Goal: Task Accomplishment & Management: Manage account settings

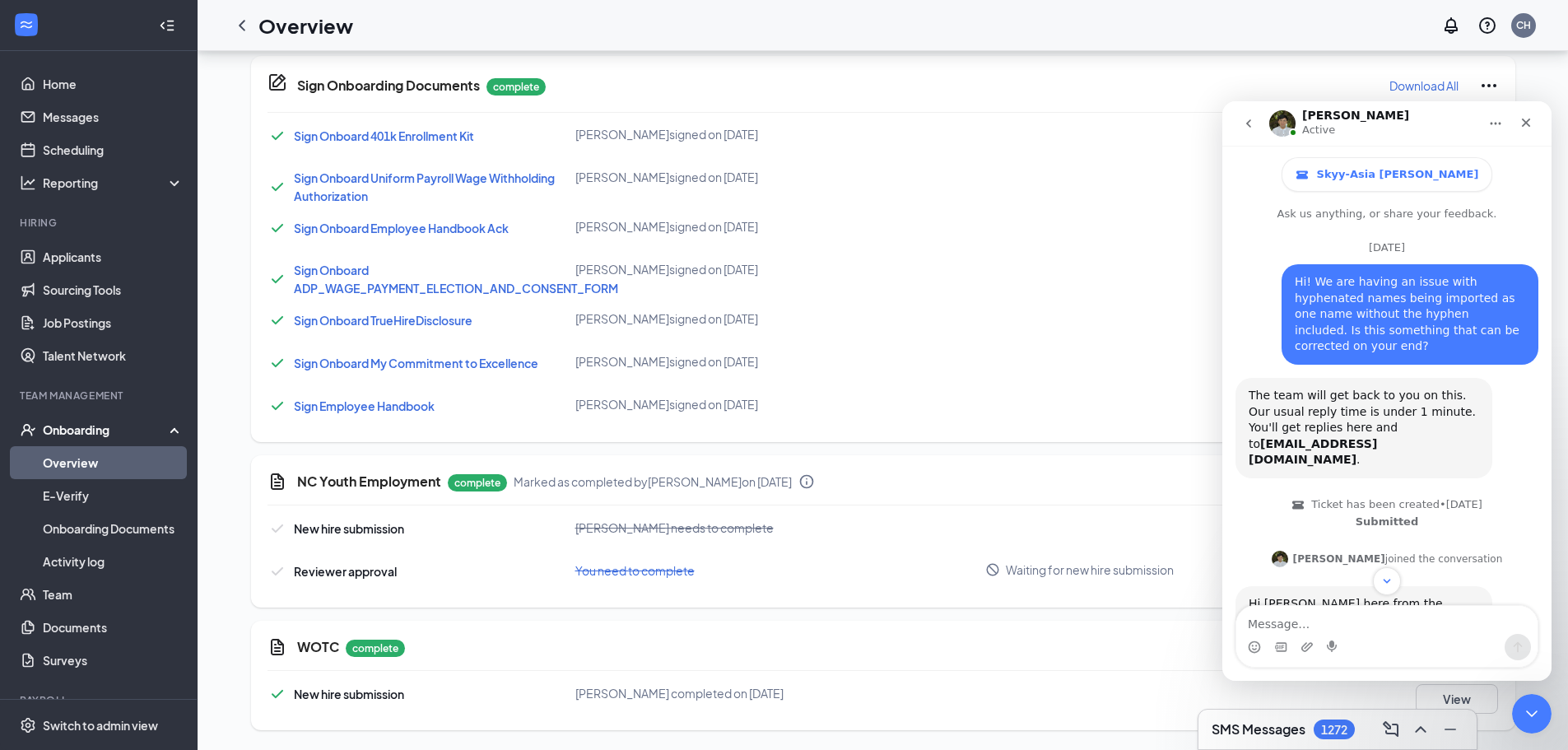
scroll to position [2, 0]
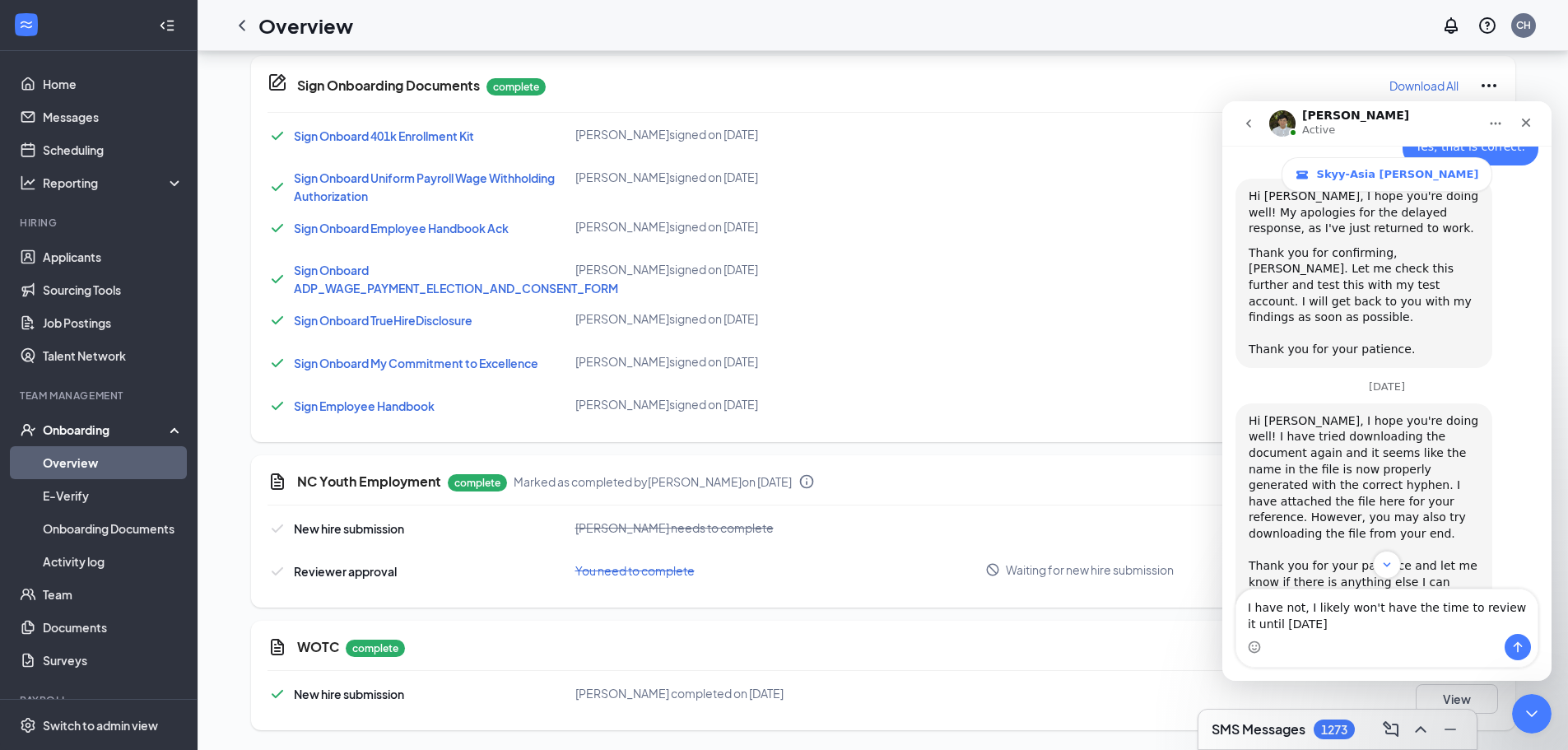
type textarea "I have not, I likely won't have the time to review it until [DATE]."
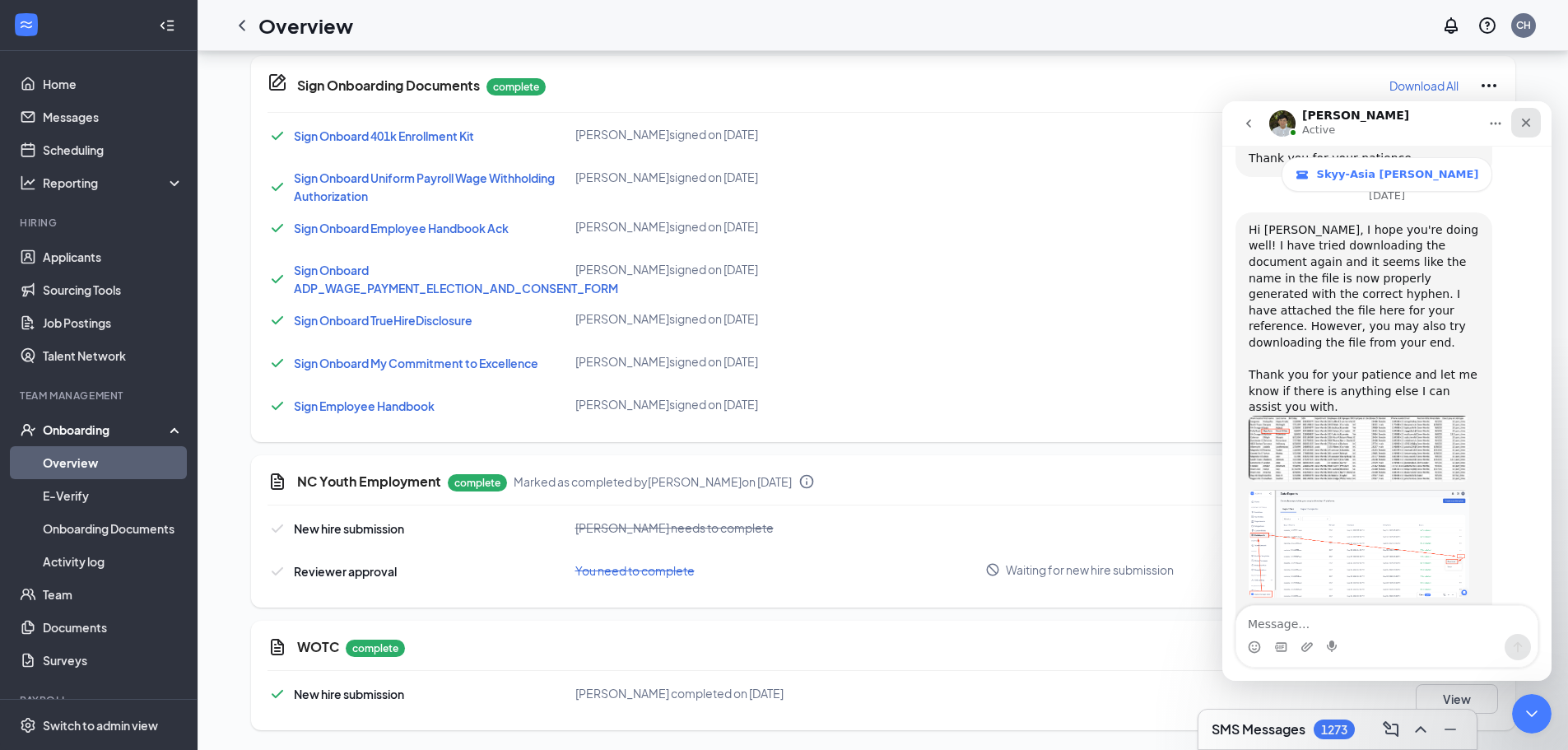
click at [1529, 122] on icon "Close" at bounding box center [1526, 123] width 13 height 13
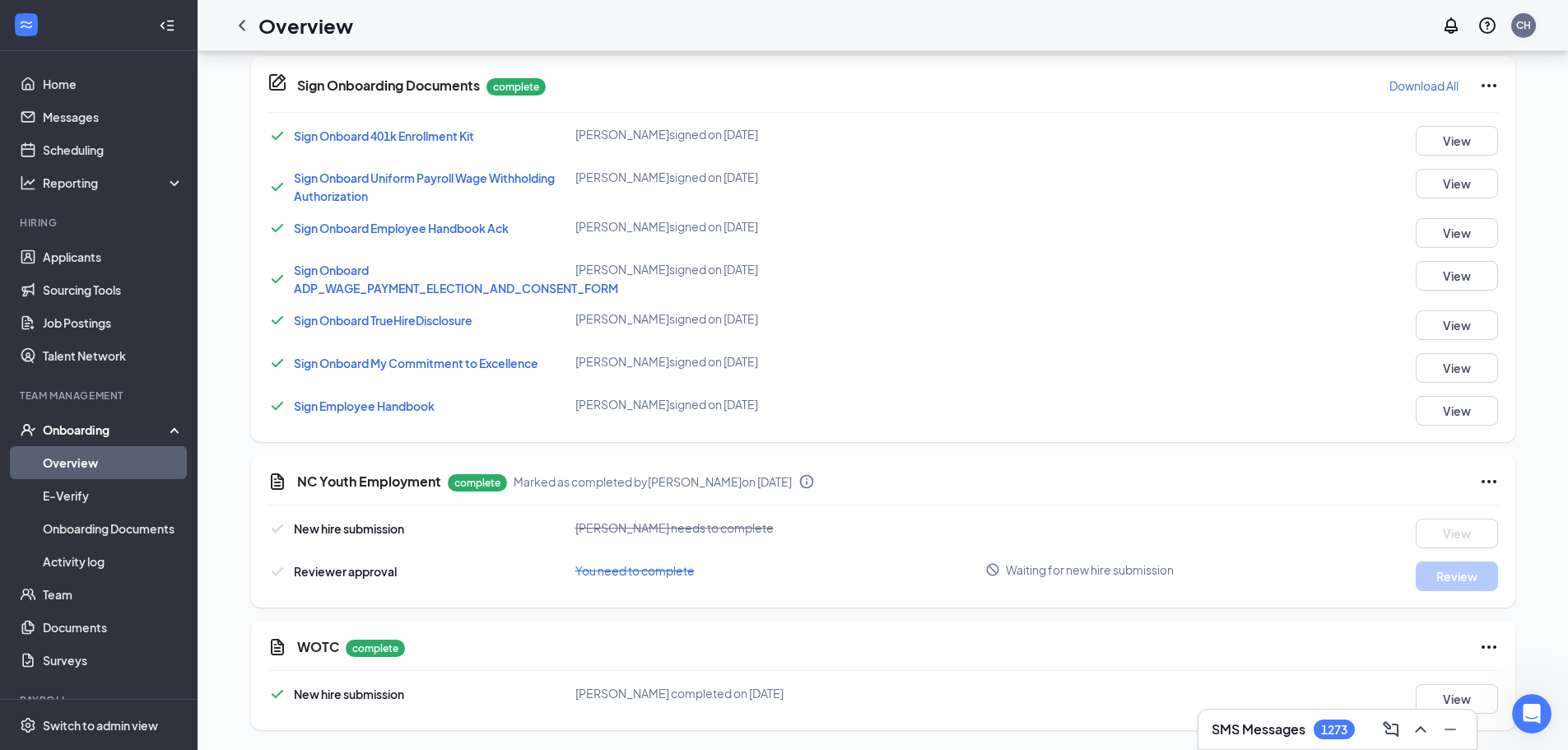
click at [1526, 29] on div "CH" at bounding box center [1523, 25] width 15 height 14
click at [1373, 250] on div "Log out" at bounding box center [1441, 252] width 178 height 17
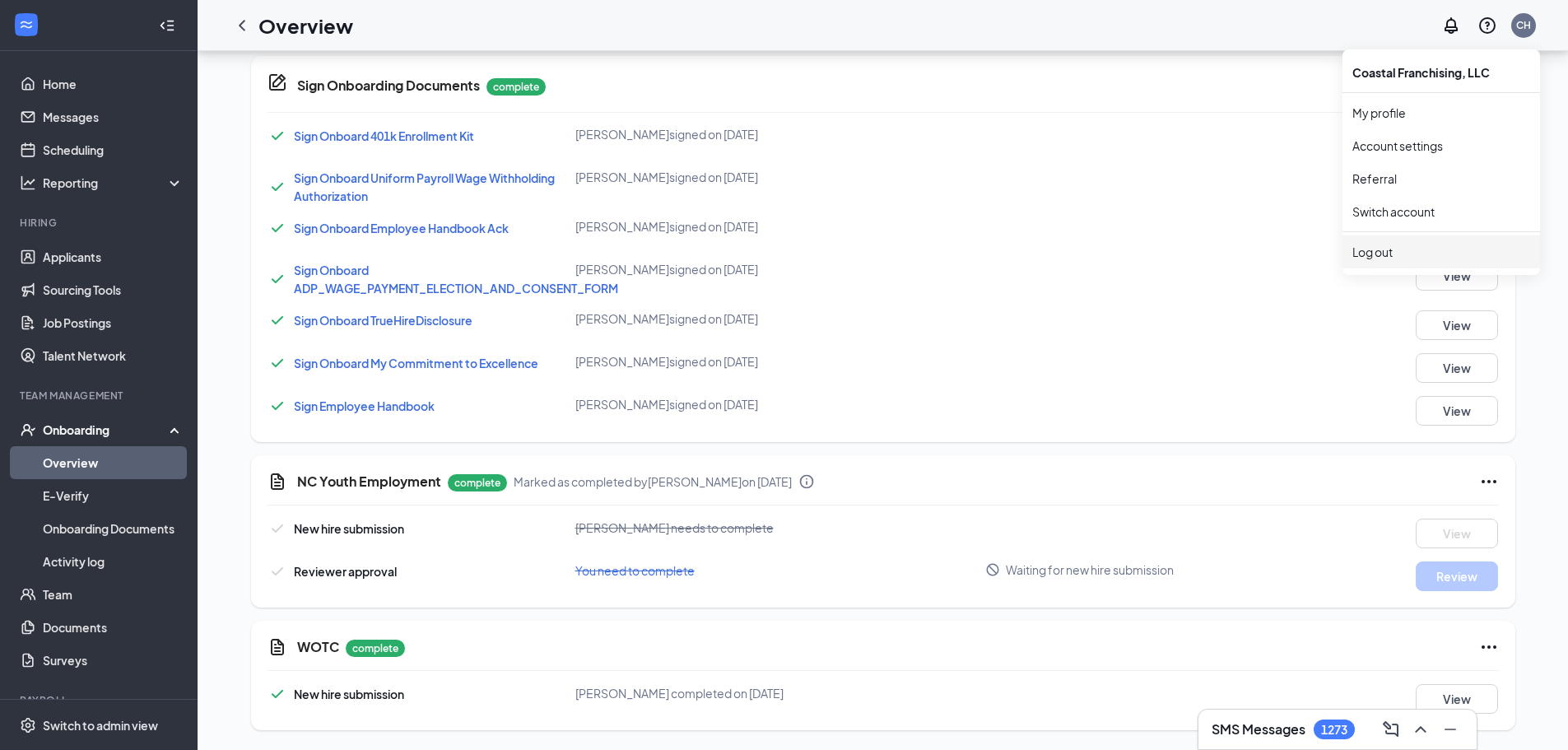
scroll to position [945, 0]
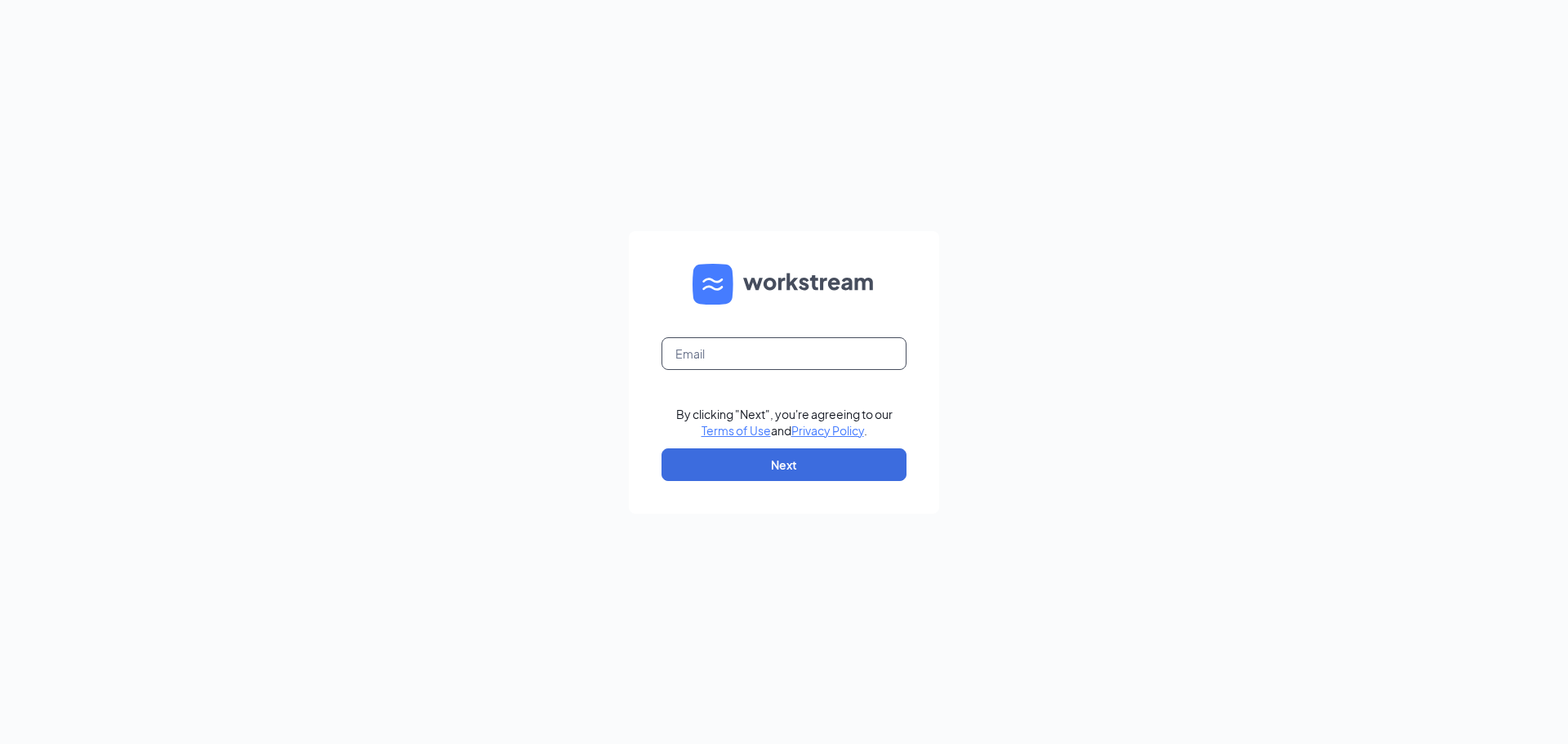
click at [760, 349] on input "text" at bounding box center [784, 354] width 245 height 33
type input "[EMAIL_ADDRESS][DOMAIN_NAME]"
click at [829, 464] on button "Next" at bounding box center [784, 464] width 245 height 33
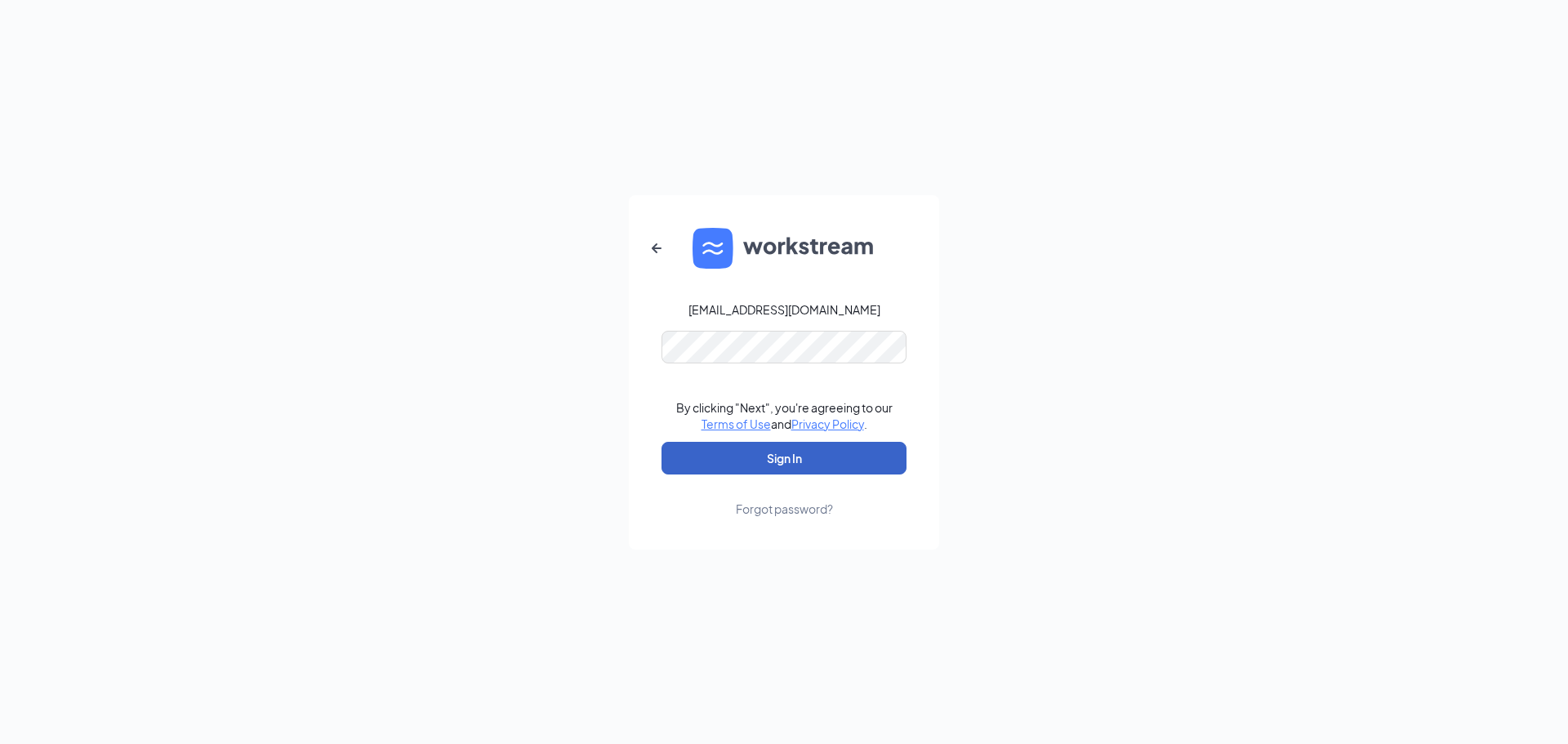
click at [804, 461] on button "Sign In" at bounding box center [784, 458] width 245 height 33
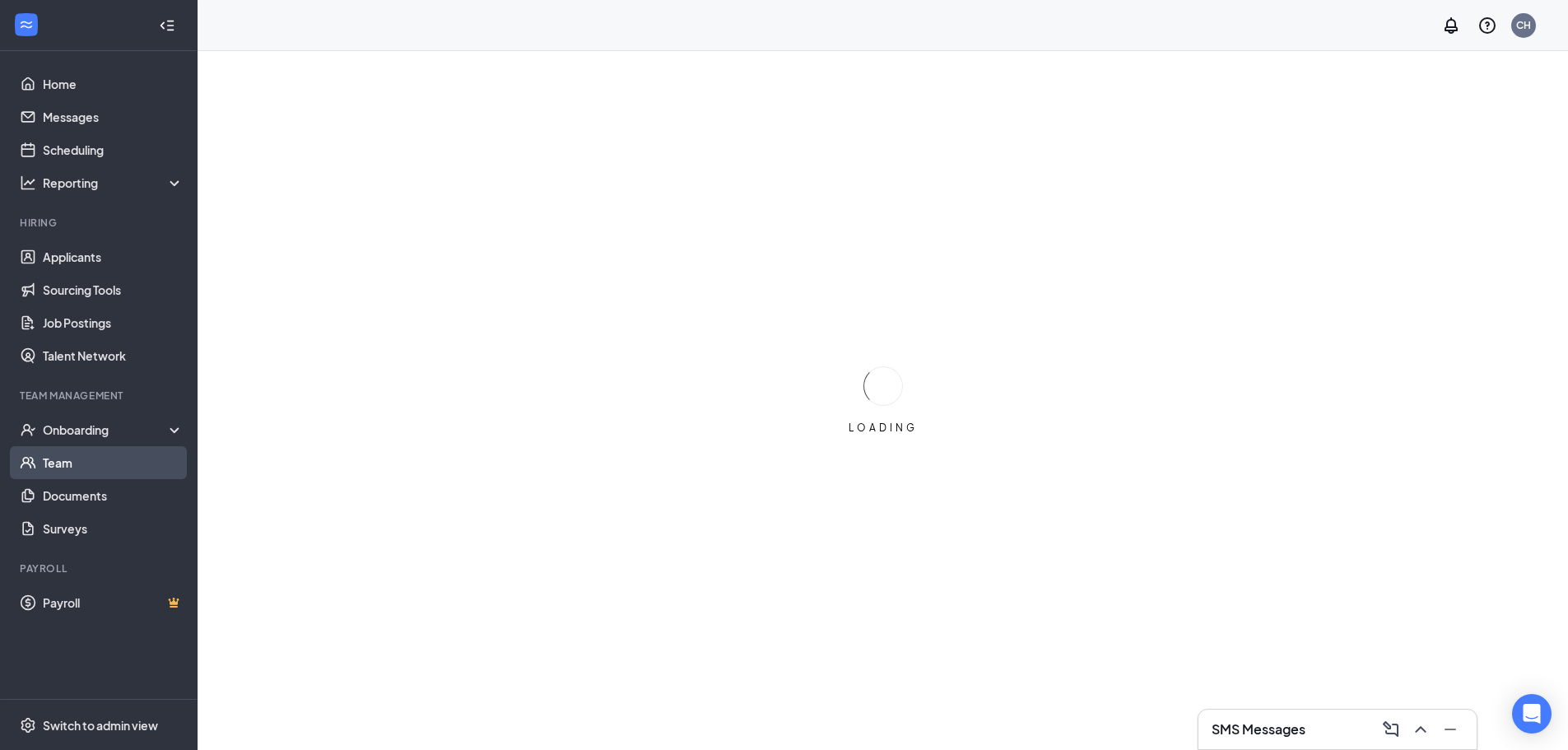
click at [45, 464] on link "Team" at bounding box center [112, 462] width 141 height 33
